Goal: Check status: Check status

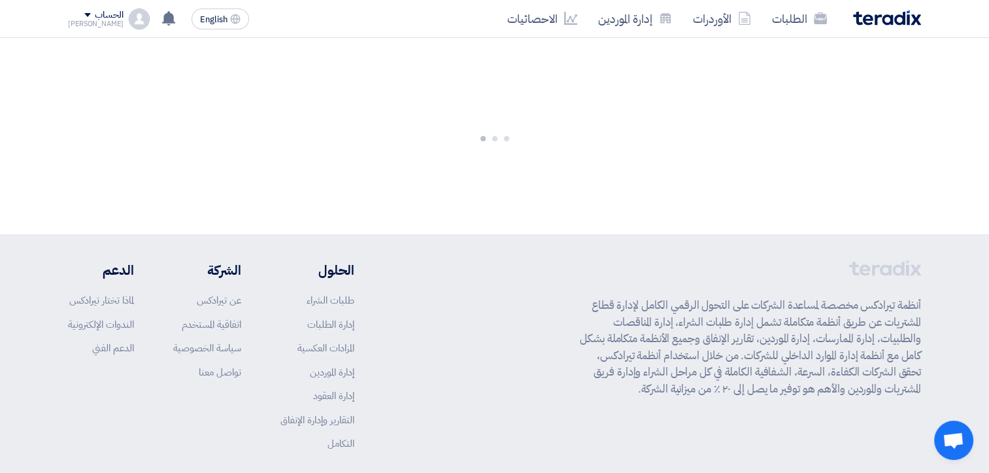
click at [872, 20] on img at bounding box center [887, 17] width 68 height 15
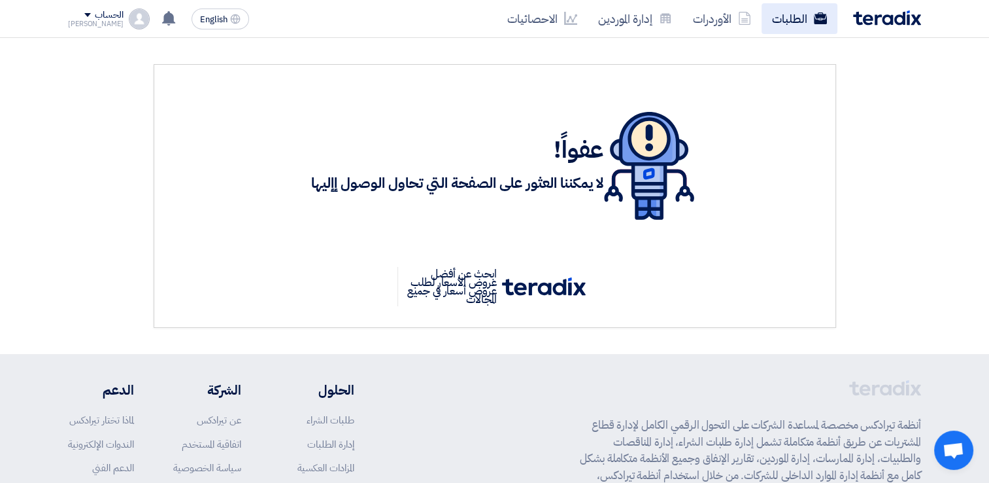
click at [806, 22] on link "الطلبات" at bounding box center [800, 18] width 76 height 31
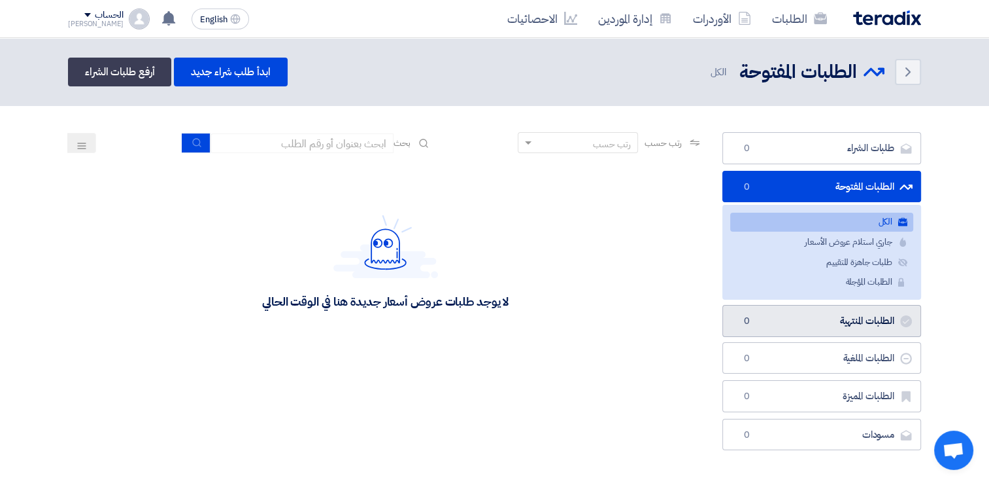
click at [855, 322] on link "الطلبات المنتهية الطلبات المنتهية 0" at bounding box center [822, 321] width 199 height 32
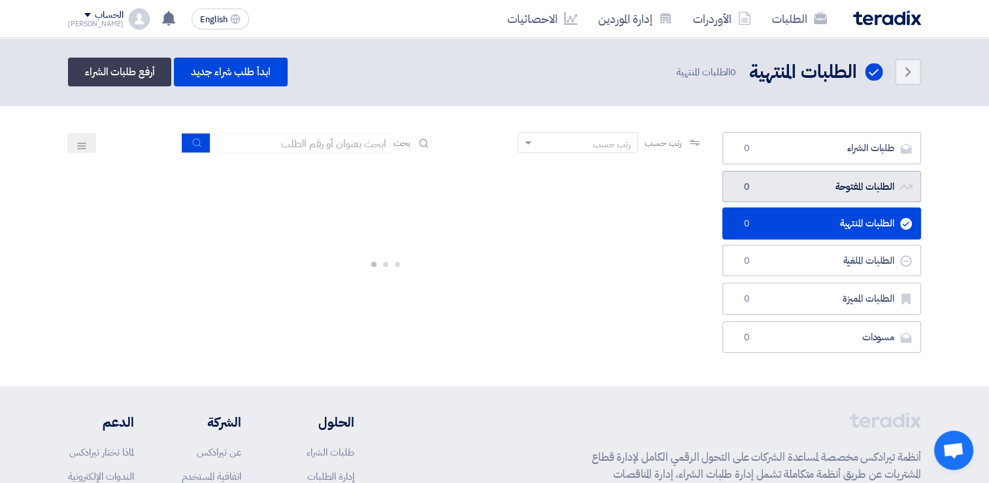
click at [806, 177] on link "الطلبات المفتوحة الطلبات المفتوحة 0" at bounding box center [822, 187] width 199 height 32
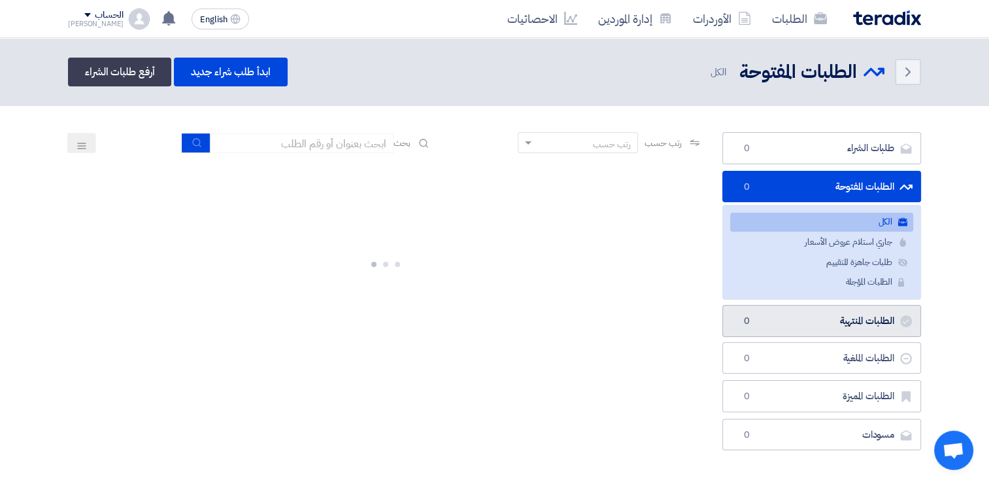
click at [874, 323] on link "الطلبات المنتهية الطلبات المنتهية 0" at bounding box center [822, 321] width 199 height 32
